Goal: Navigation & Orientation: Find specific page/section

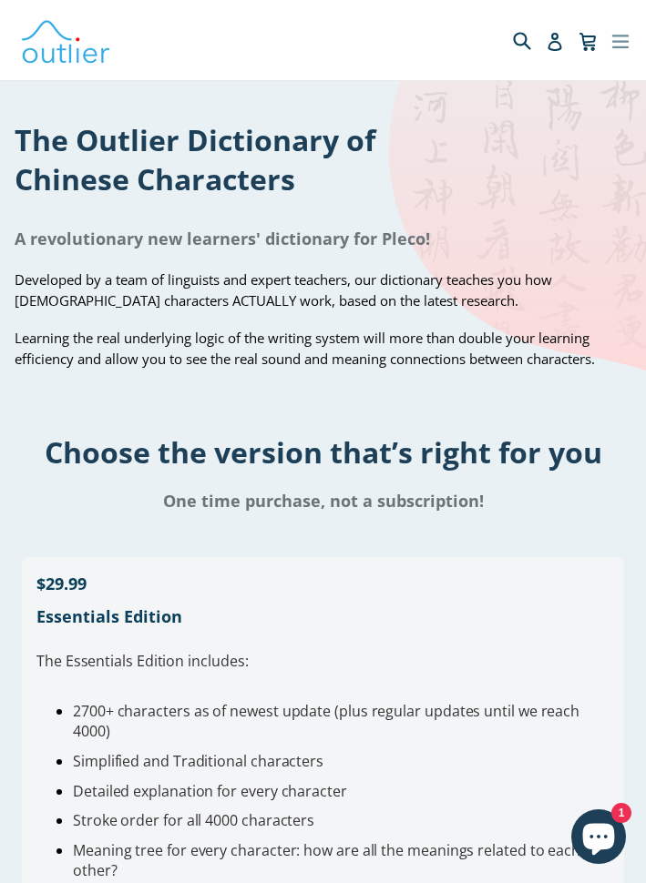
click at [626, 40] on icon "button" at bounding box center [620, 39] width 18 height 27
